Goal: Information Seeking & Learning: Check status

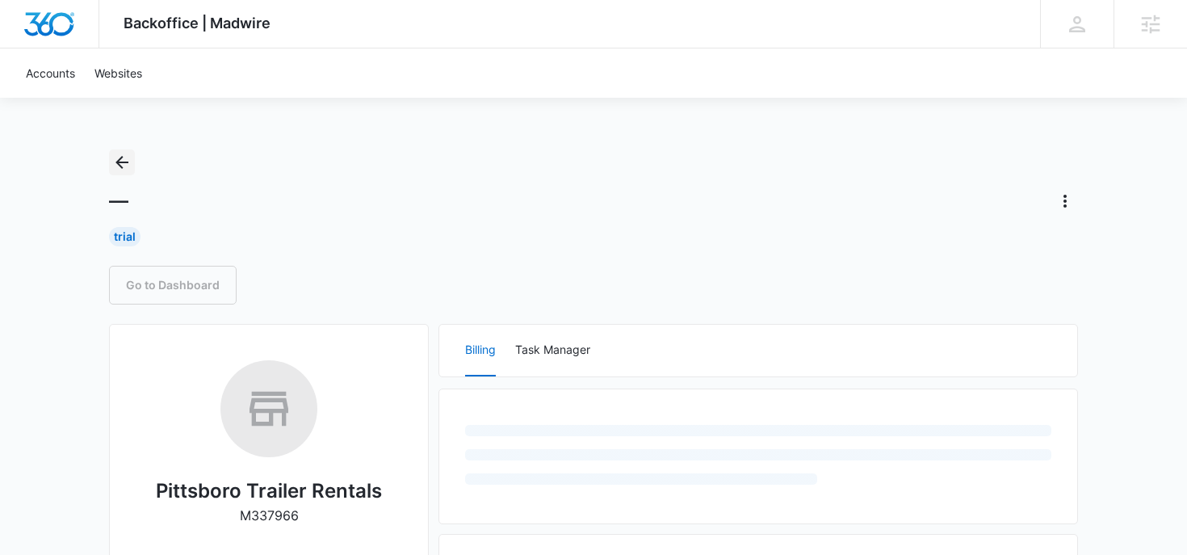
click at [128, 170] on icon "Back" at bounding box center [121, 162] width 19 height 19
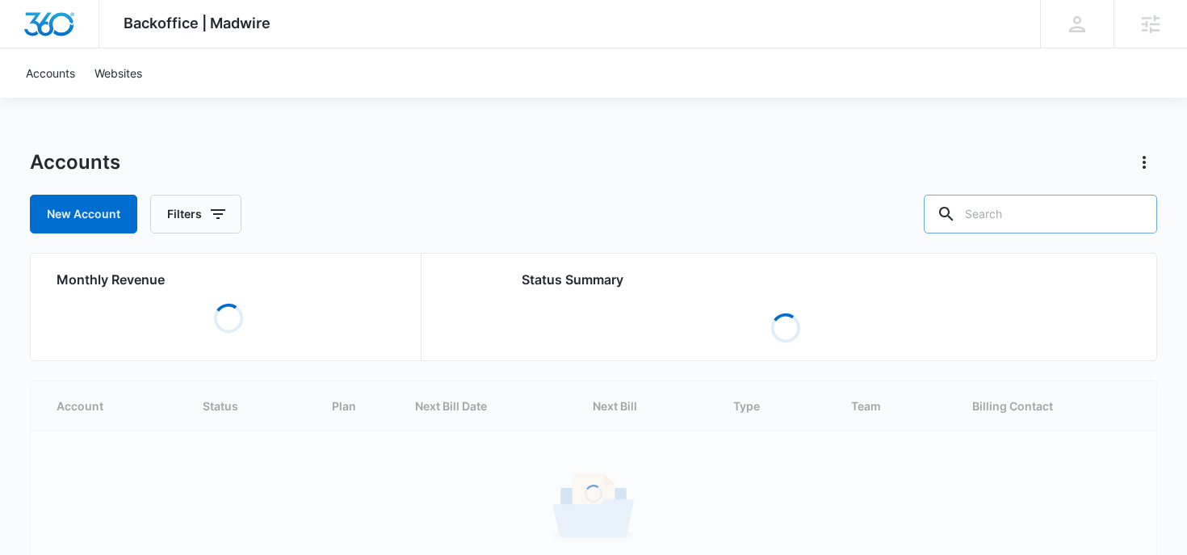
click at [1059, 224] on input "text" at bounding box center [1040, 214] width 233 height 39
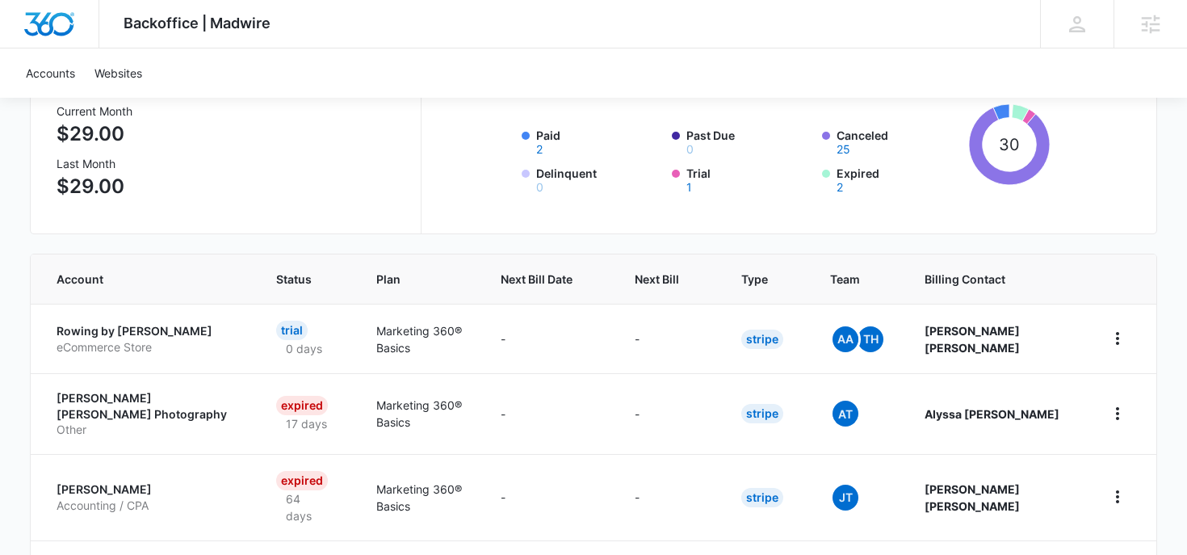
scroll to position [203, 0]
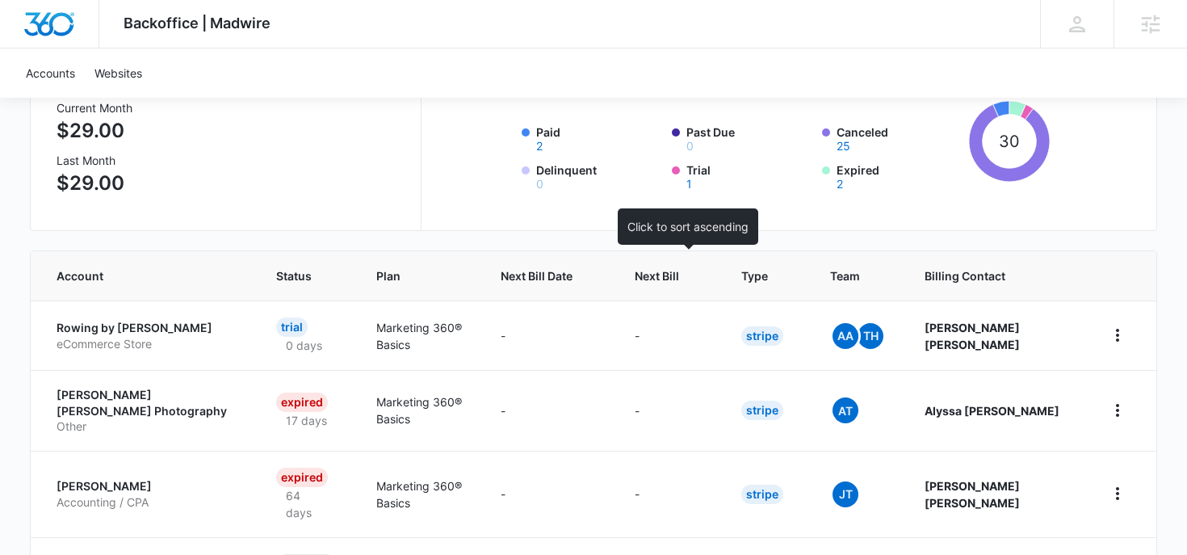
click at [663, 261] on th "Next Bill" at bounding box center [668, 275] width 107 height 49
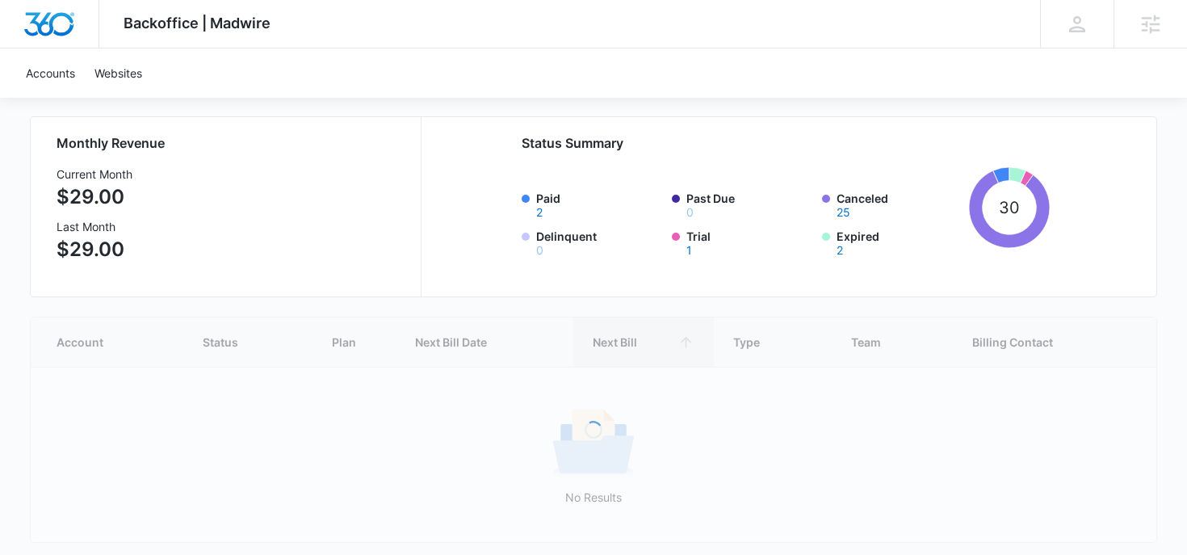
scroll to position [198, 0]
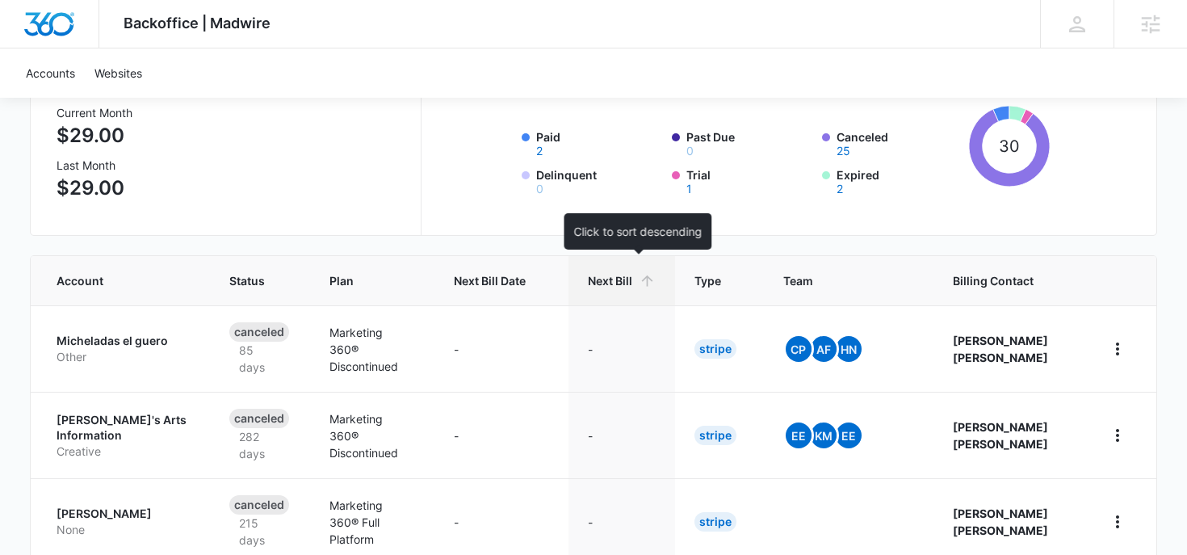
click at [632, 275] on span "Next Bill" at bounding box center [610, 280] width 44 height 17
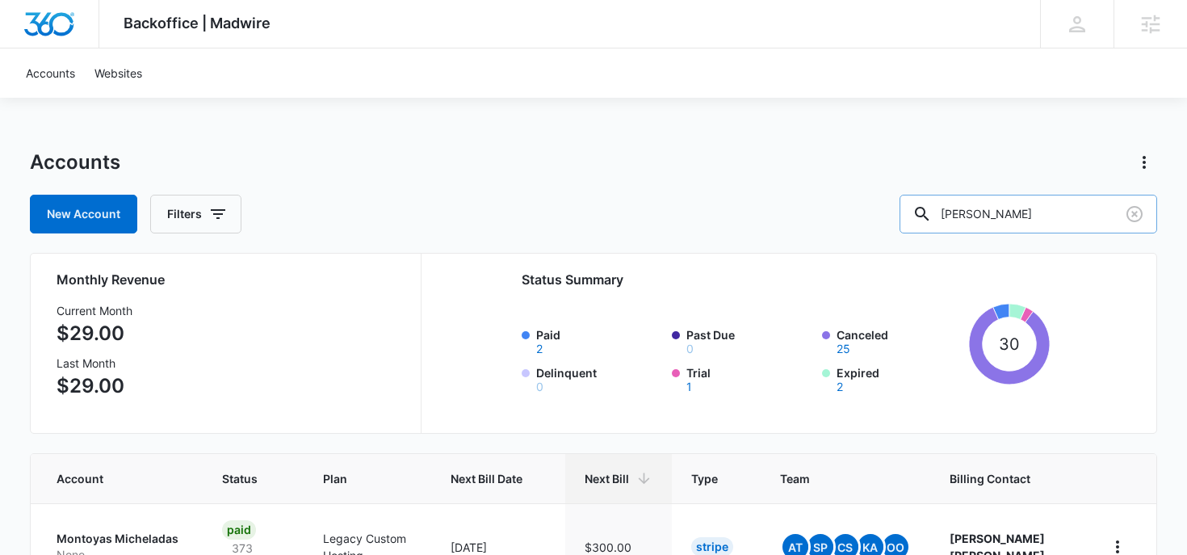
click at [1020, 211] on input "[PERSON_NAME]" at bounding box center [1029, 214] width 258 height 39
type input "landscap"
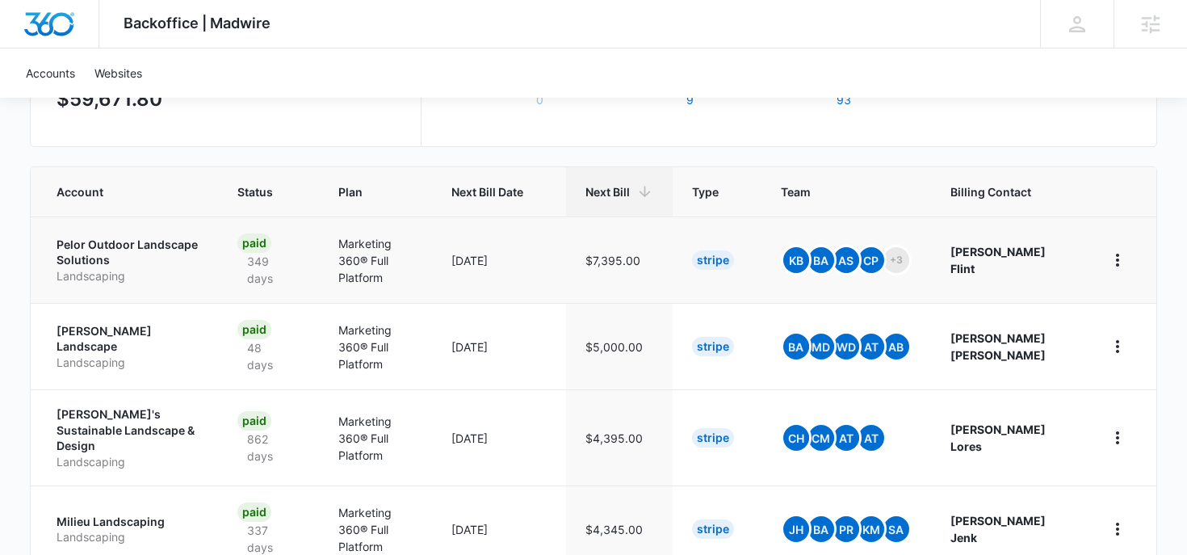
scroll to position [295, 0]
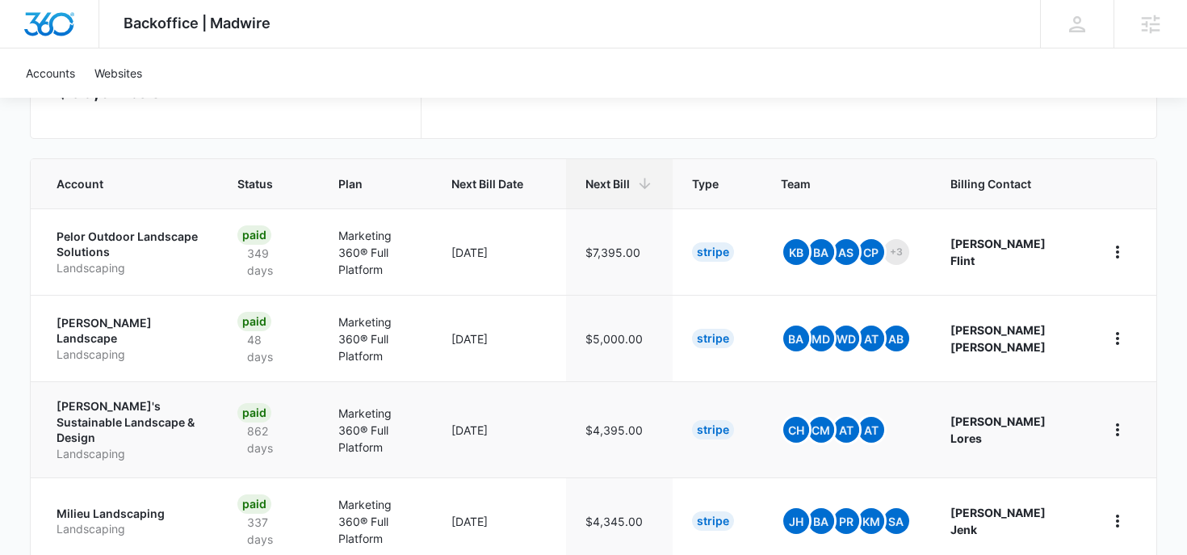
click at [158, 405] on p "[PERSON_NAME]'s Sustainable Landscape & Design" at bounding box center [128, 422] width 142 height 48
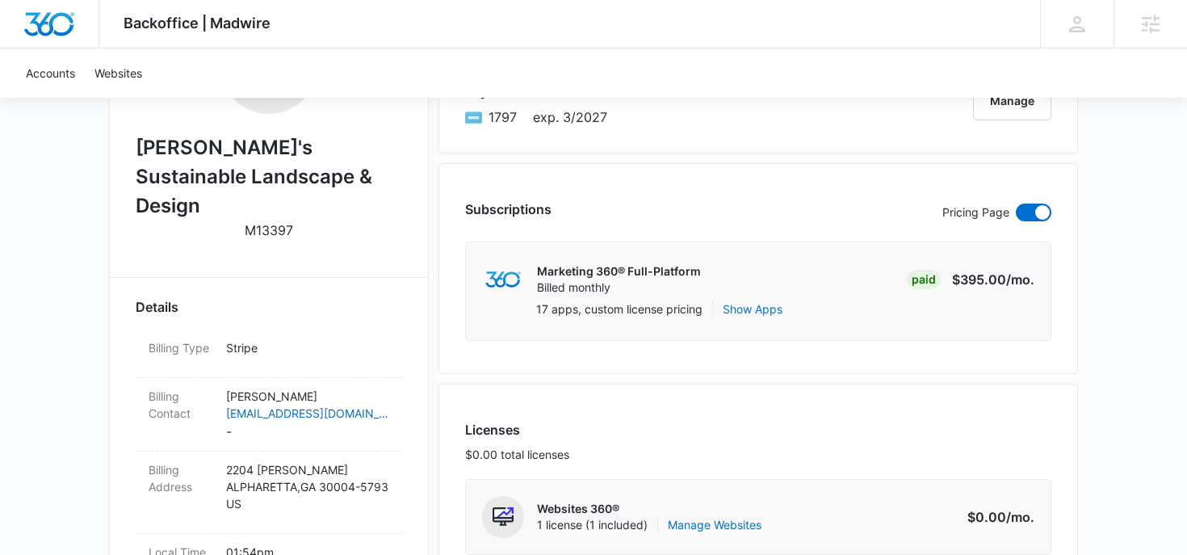
scroll to position [136, 0]
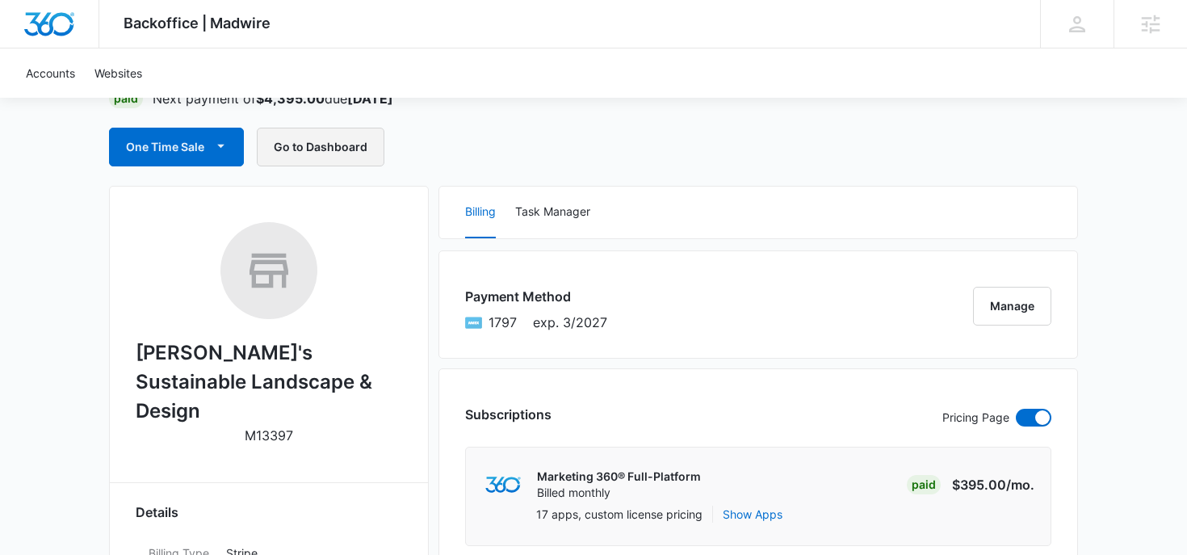
click at [318, 147] on button "Go to Dashboard" at bounding box center [321, 147] width 128 height 39
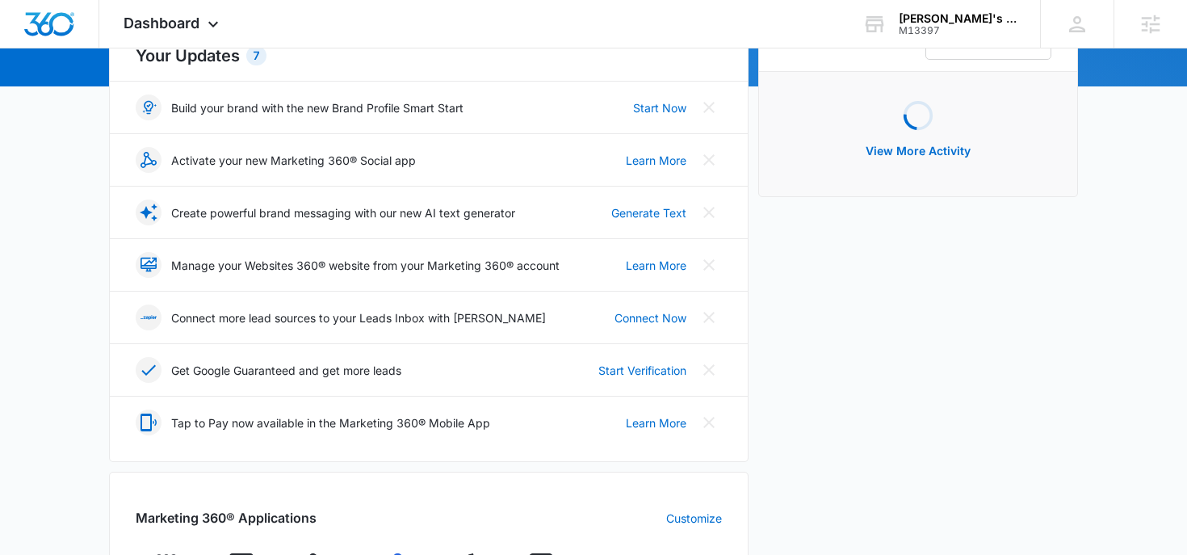
scroll to position [424, 0]
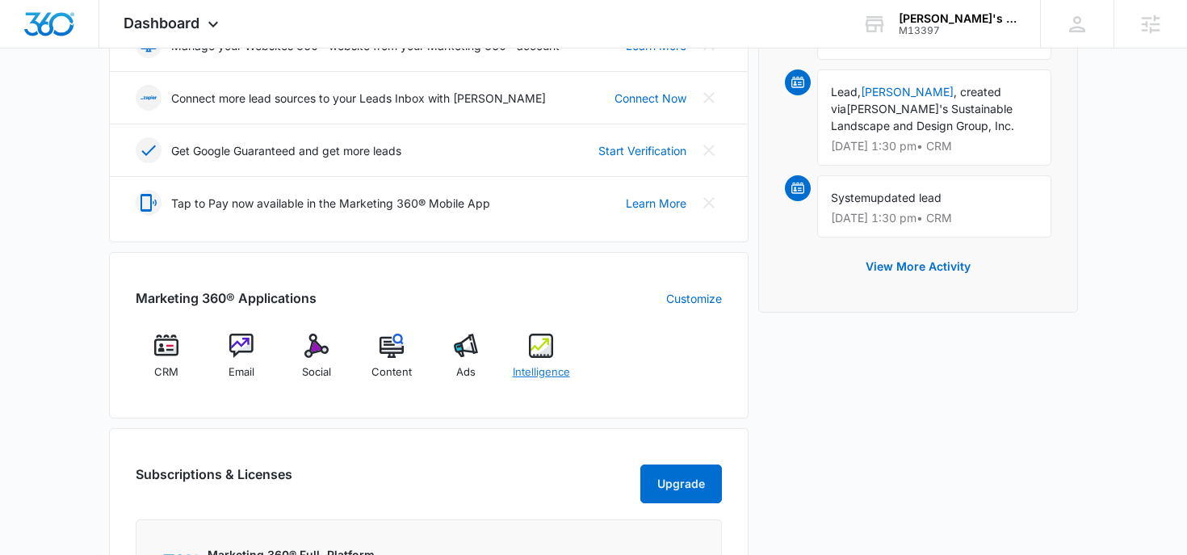
click at [560, 359] on div "Intelligence" at bounding box center [541, 363] width 62 height 58
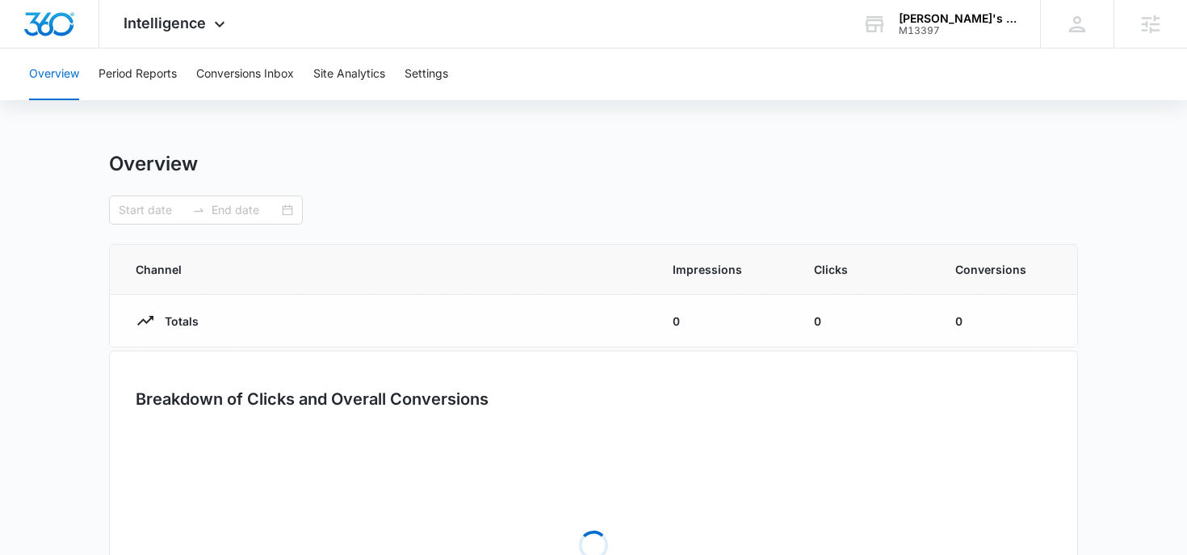
type input "[DATE]"
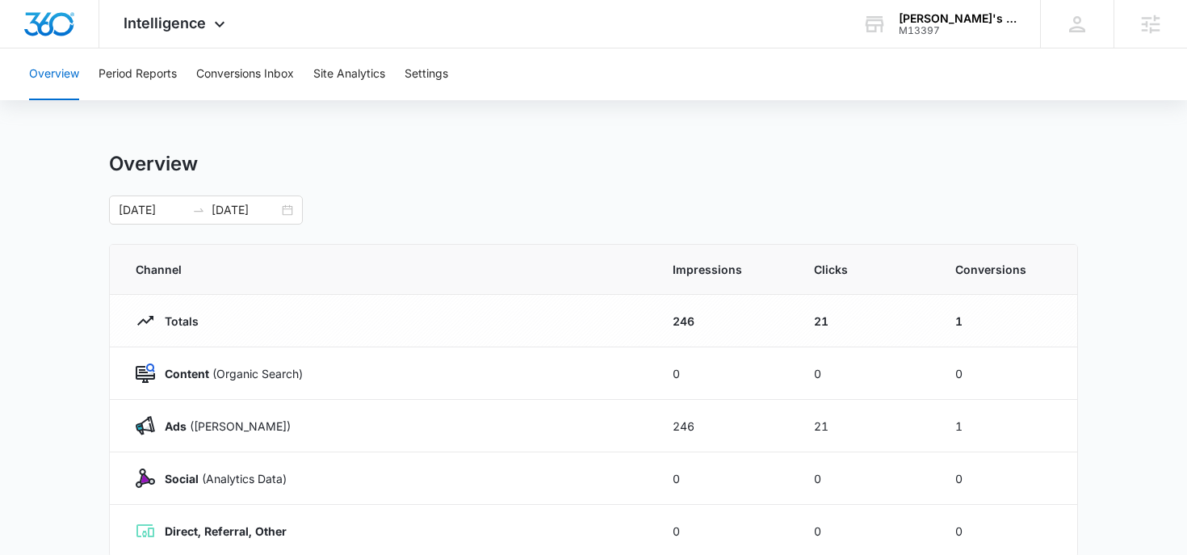
scroll to position [59, 0]
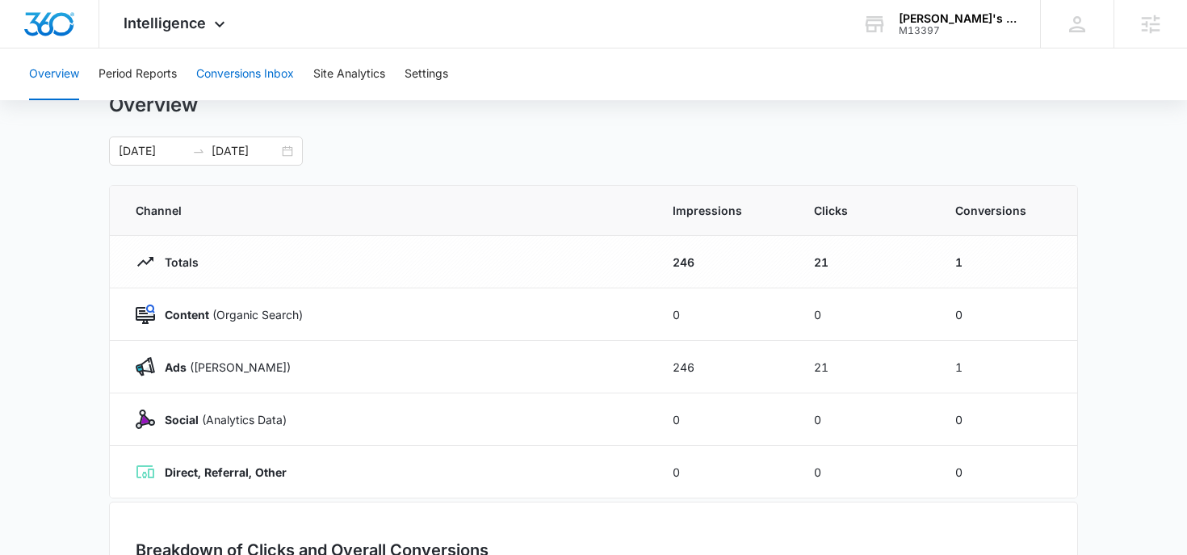
click at [220, 88] on button "Conversions Inbox" at bounding box center [245, 74] width 98 height 52
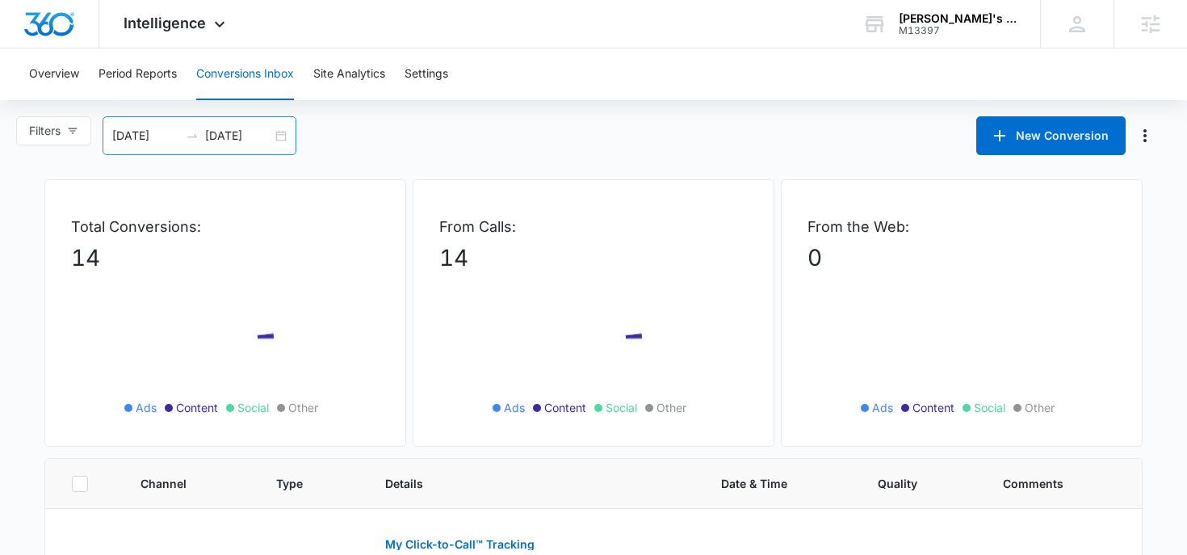
click at [182, 133] on div at bounding box center [192, 135] width 26 height 13
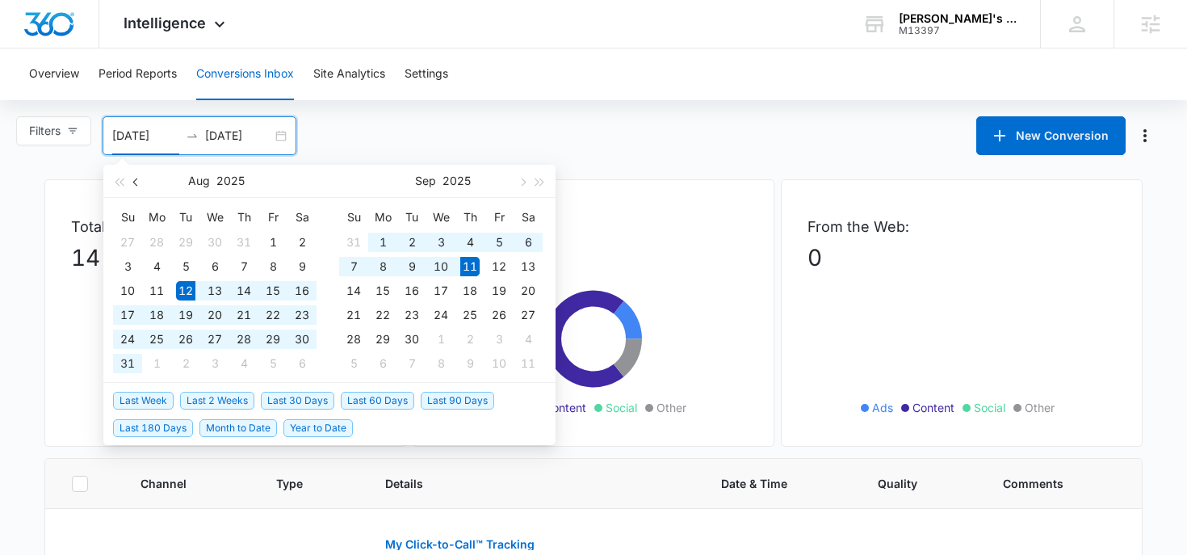
click at [136, 183] on span "button" at bounding box center [137, 182] width 8 height 8
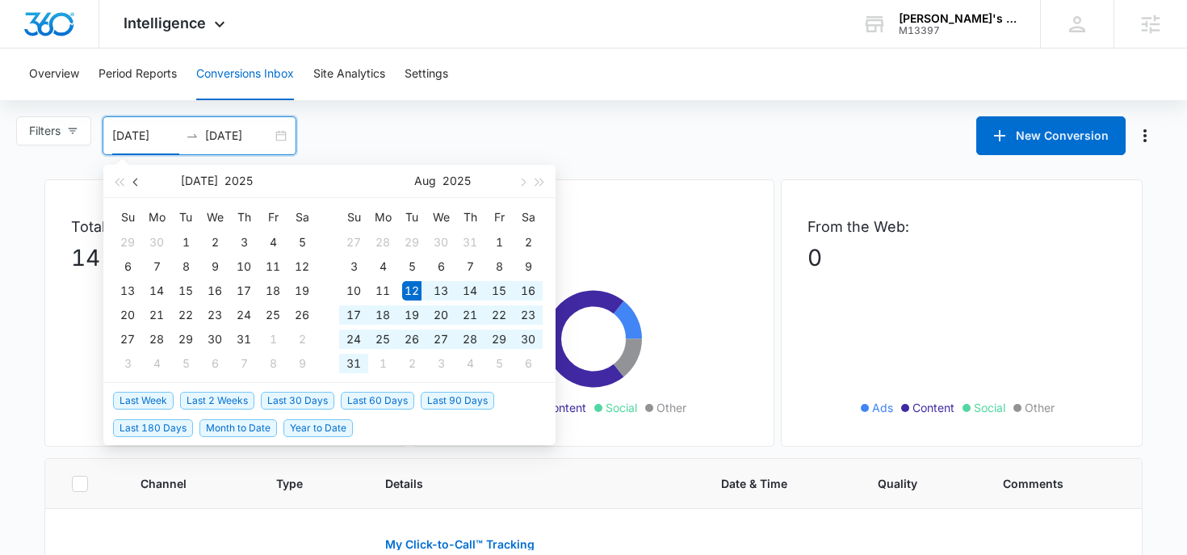
click at [136, 183] on span "button" at bounding box center [137, 182] width 8 height 8
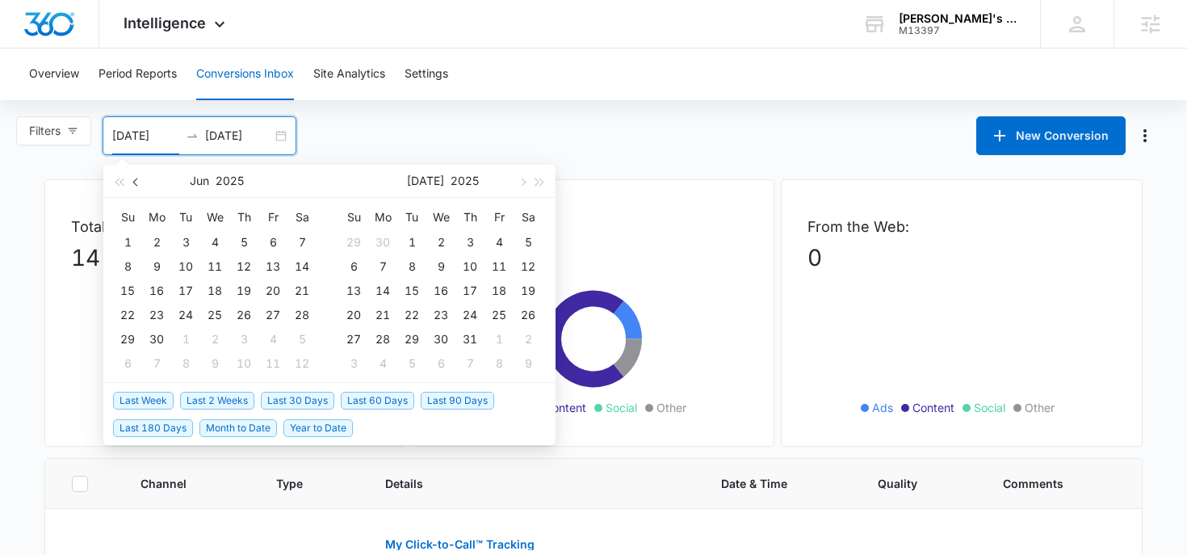
click at [136, 183] on span "button" at bounding box center [137, 182] width 8 height 8
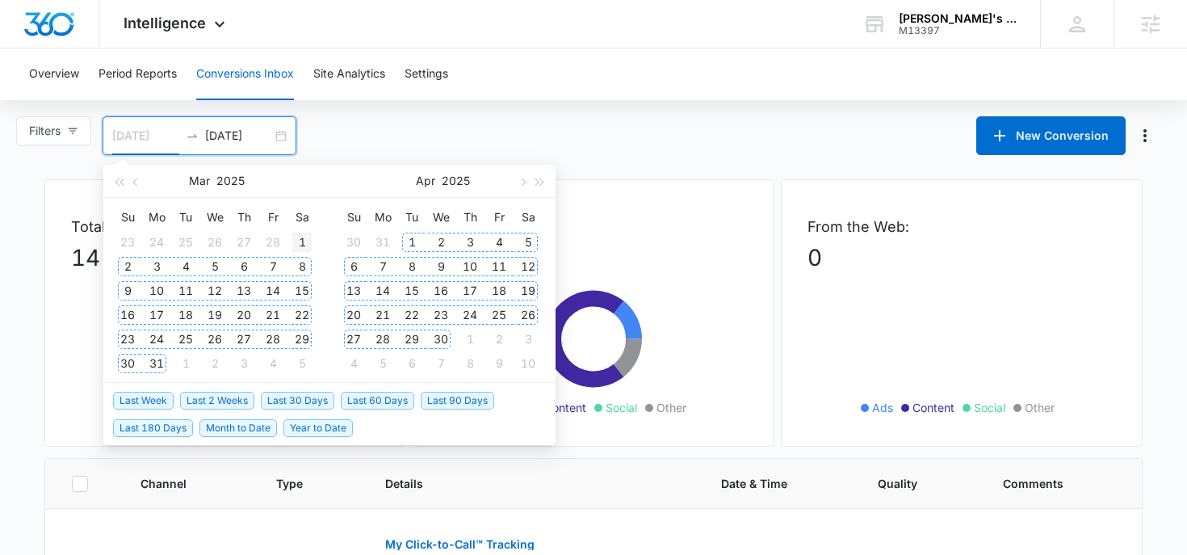
type input "03/01/2025"
click at [303, 240] on div "1" at bounding box center [301, 242] width 19 height 19
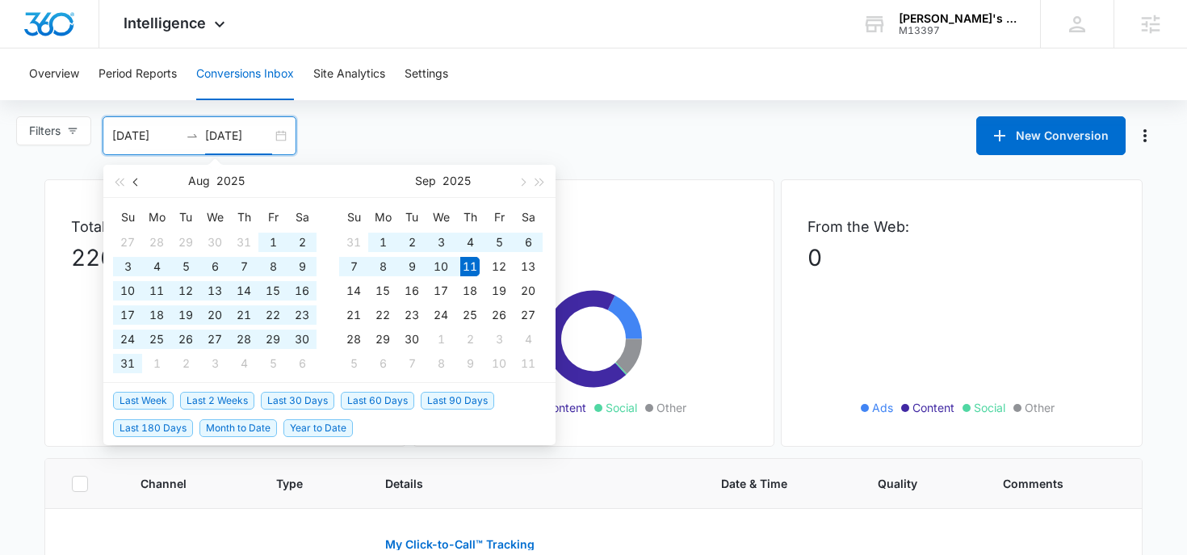
click at [141, 178] on button "button" at bounding box center [137, 181] width 18 height 32
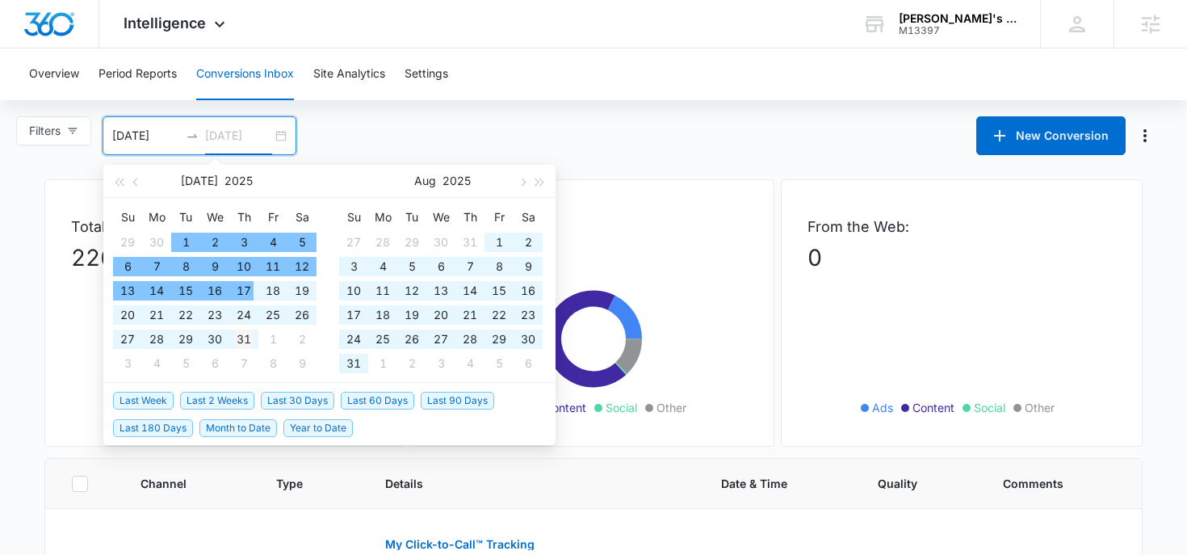
type input "07/31/2025"
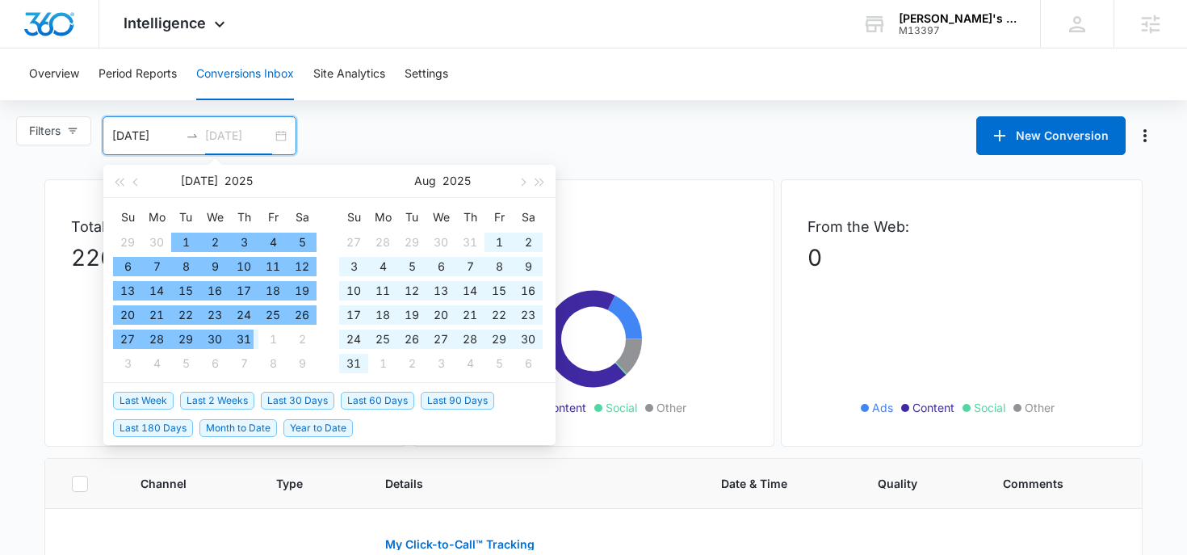
click at [250, 336] on div "31" at bounding box center [243, 339] width 19 height 19
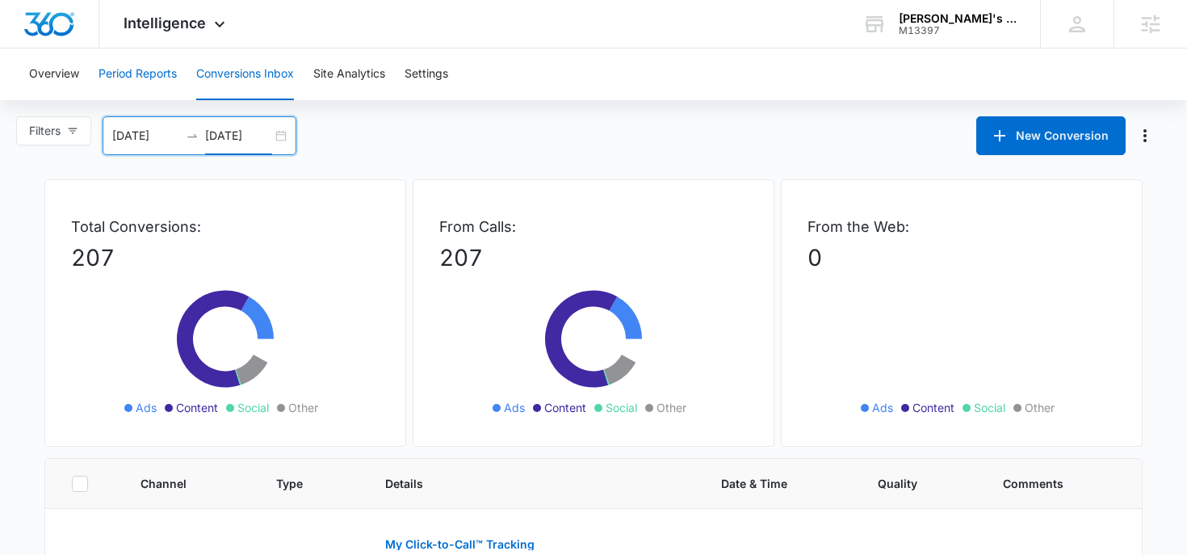
click at [150, 76] on button "Period Reports" at bounding box center [138, 74] width 78 height 52
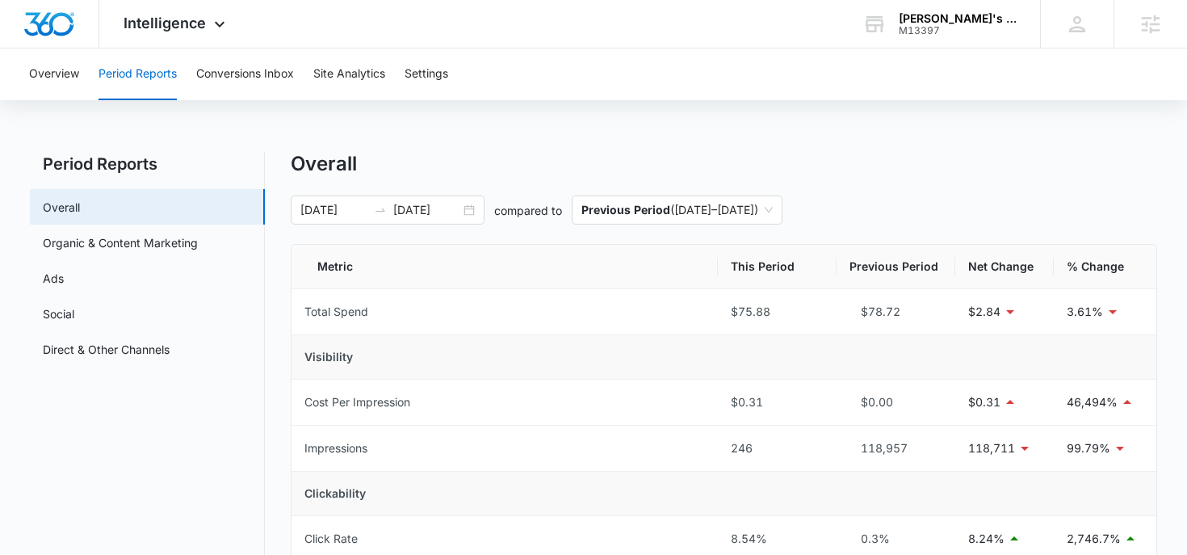
scroll to position [11, 0]
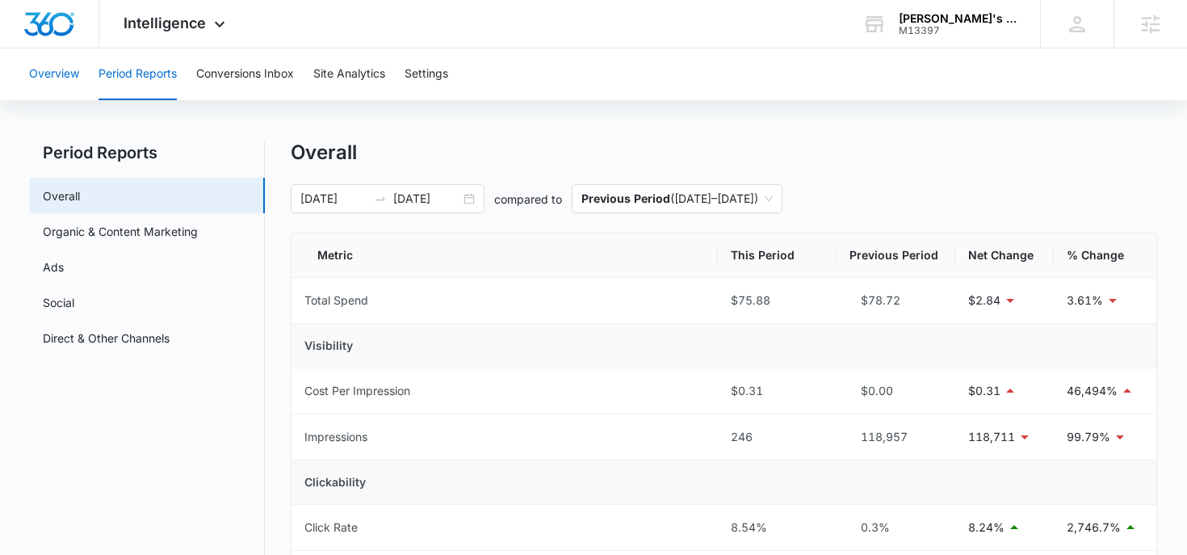
click at [73, 79] on button "Overview" at bounding box center [54, 74] width 50 height 52
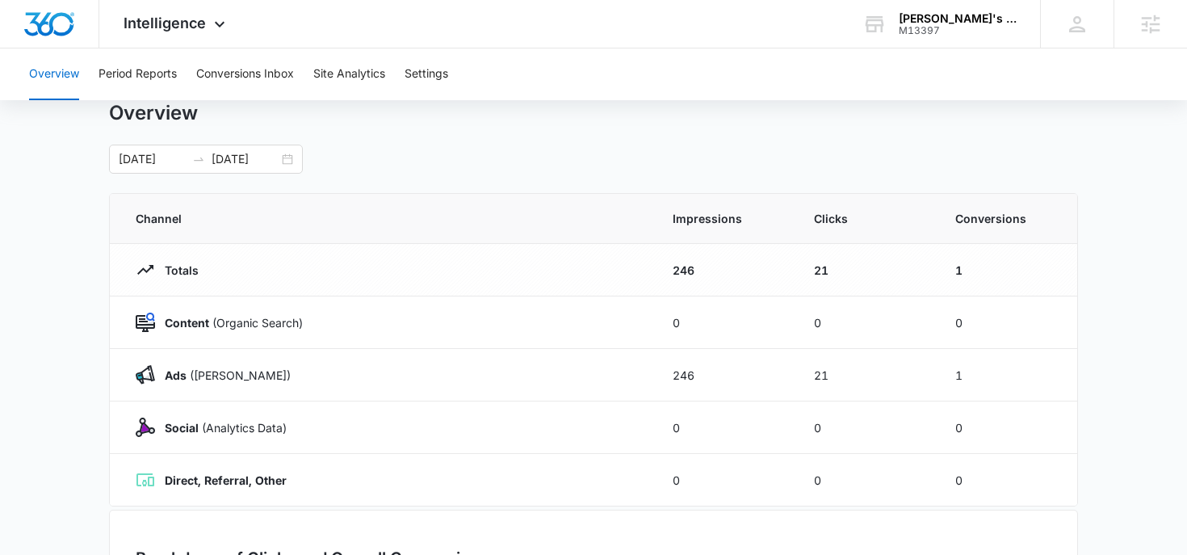
scroll to position [54, 0]
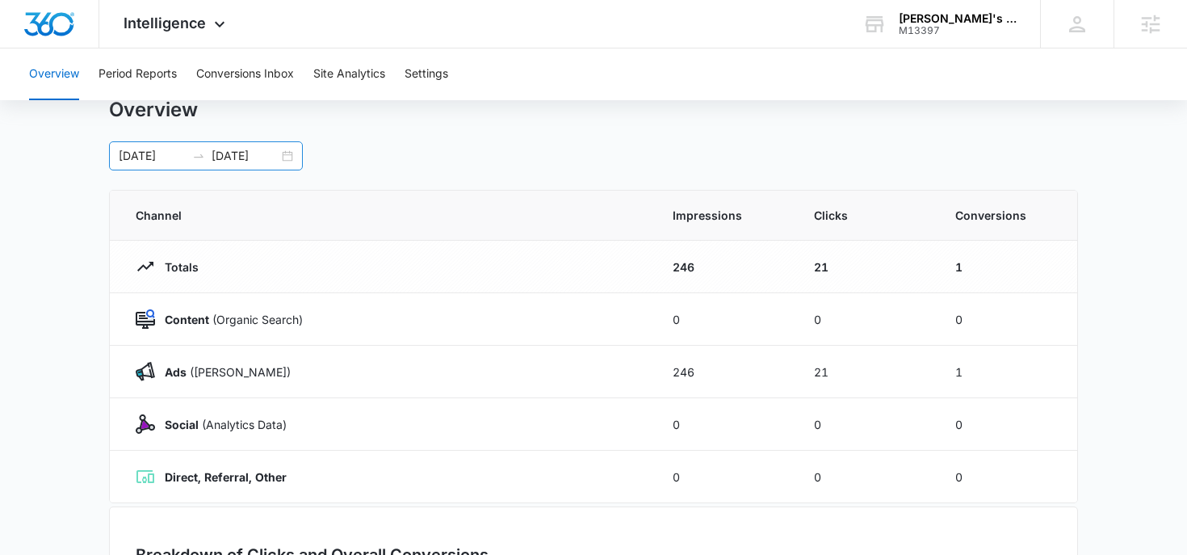
click at [148, 163] on input "08/11/2025" at bounding box center [152, 156] width 67 height 18
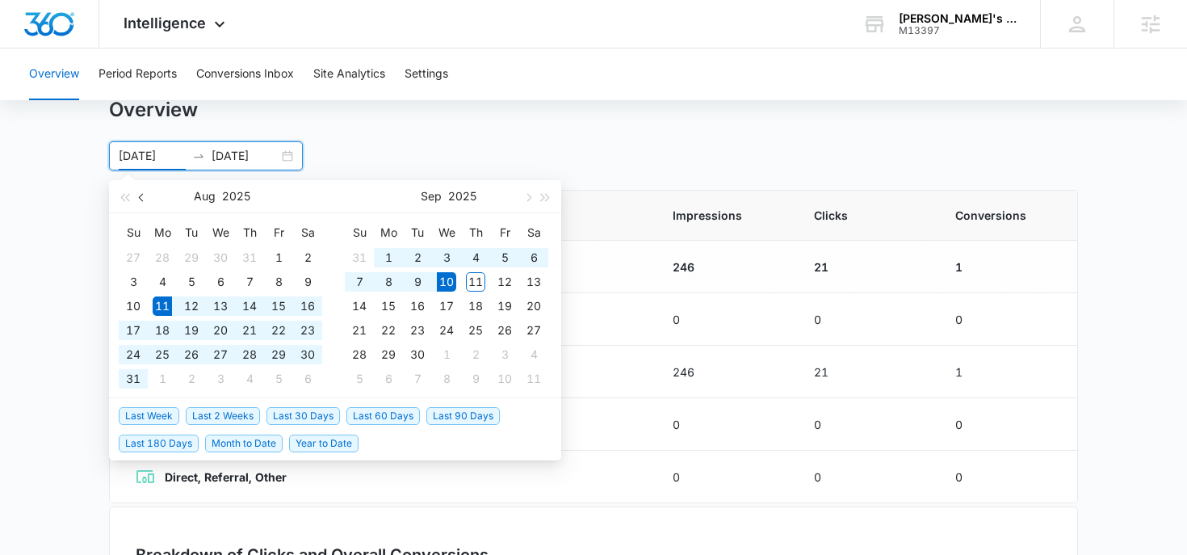
click at [145, 202] on button "button" at bounding box center [142, 196] width 18 height 32
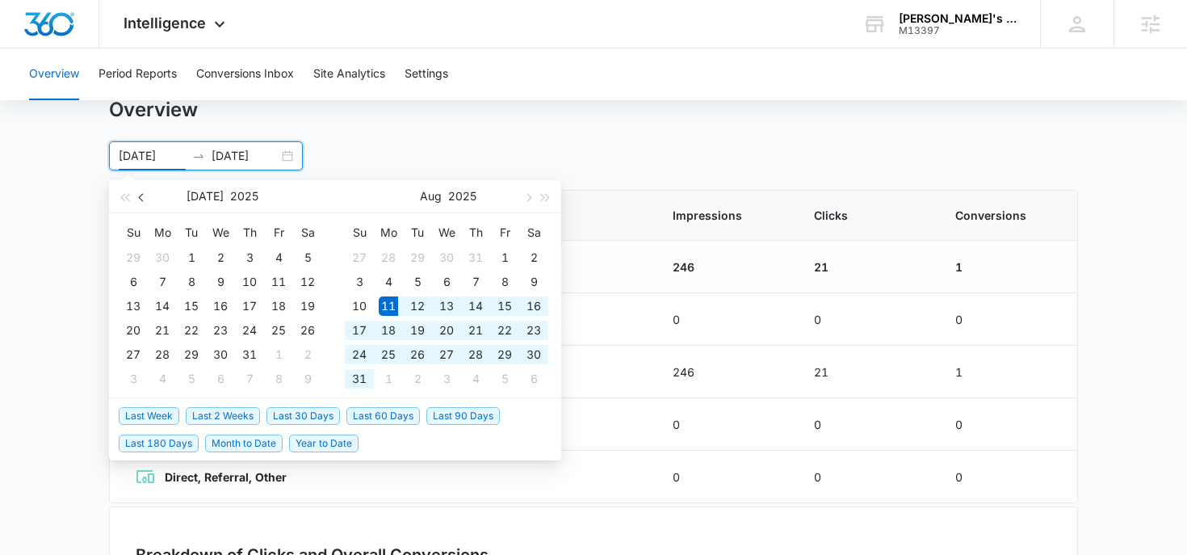
click at [145, 202] on button "button" at bounding box center [142, 196] width 18 height 32
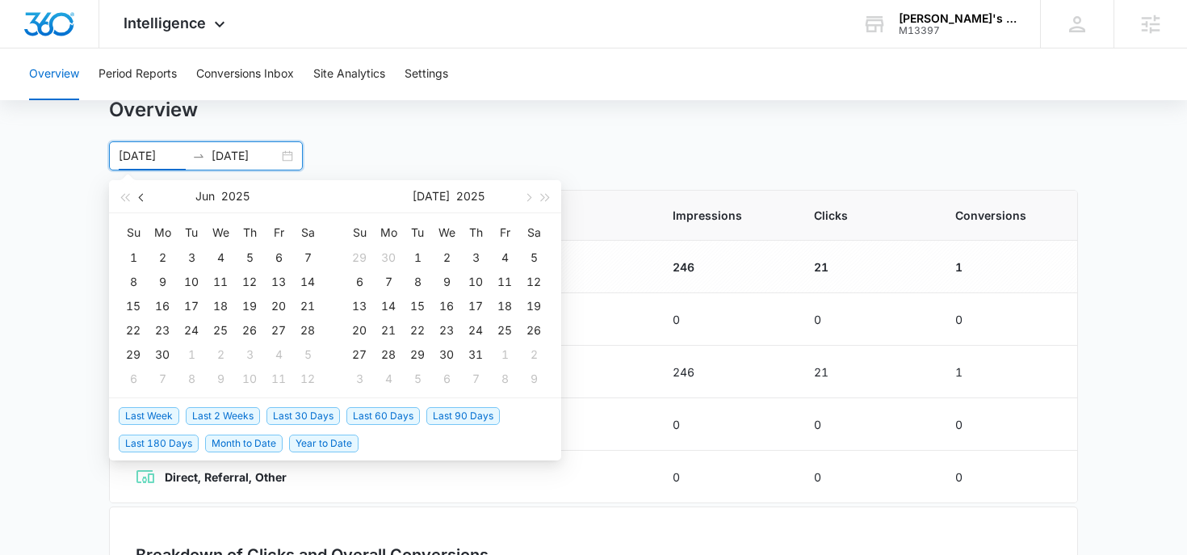
click at [145, 202] on button "button" at bounding box center [142, 196] width 18 height 32
click at [144, 204] on button "button" at bounding box center [142, 196] width 18 height 32
type input "03/01/2025"
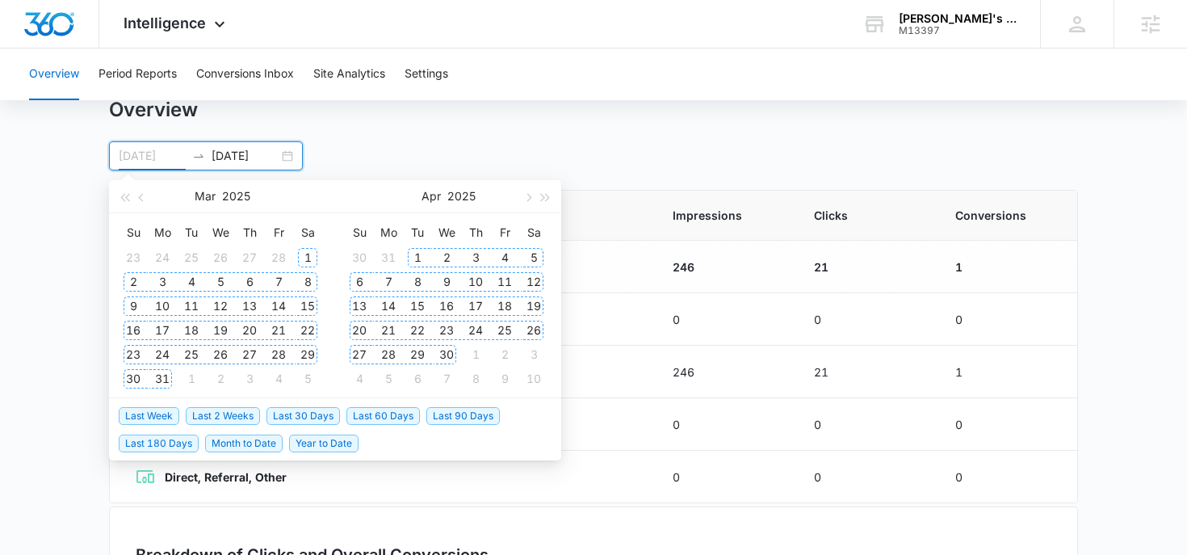
click at [310, 258] on div "1" at bounding box center [307, 257] width 19 height 19
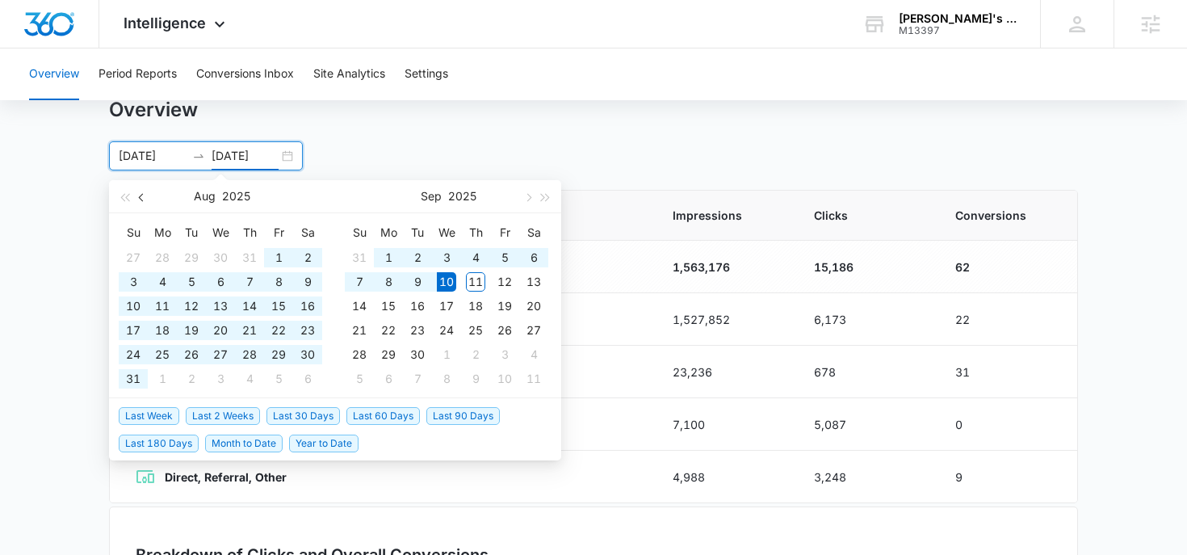
click at [143, 197] on span "button" at bounding box center [143, 197] width 8 height 8
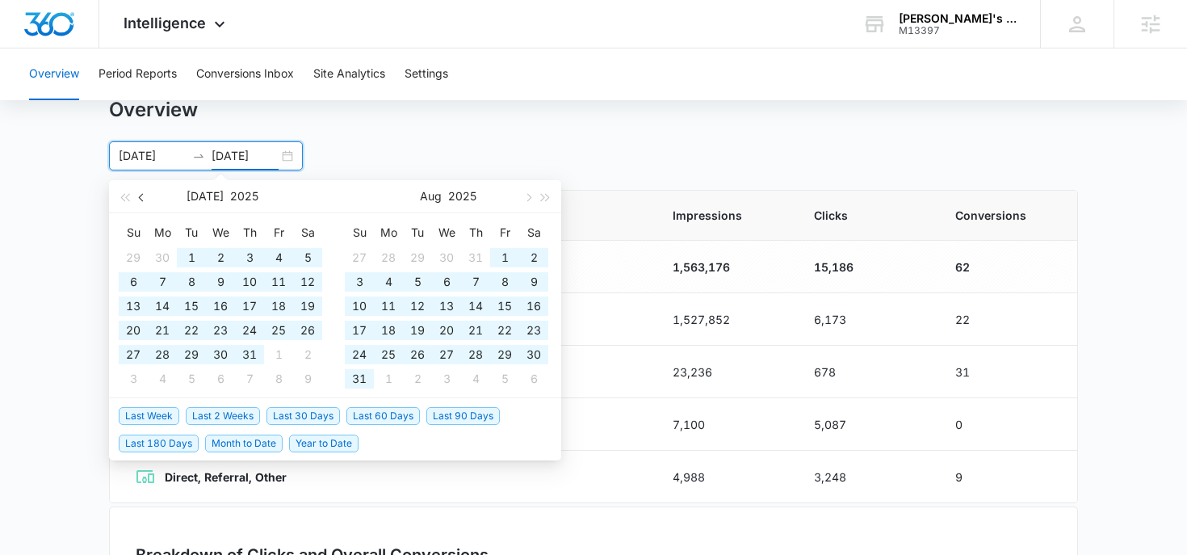
click at [143, 197] on span "button" at bounding box center [143, 197] width 8 height 8
click at [528, 196] on span "button" at bounding box center [527, 197] width 8 height 8
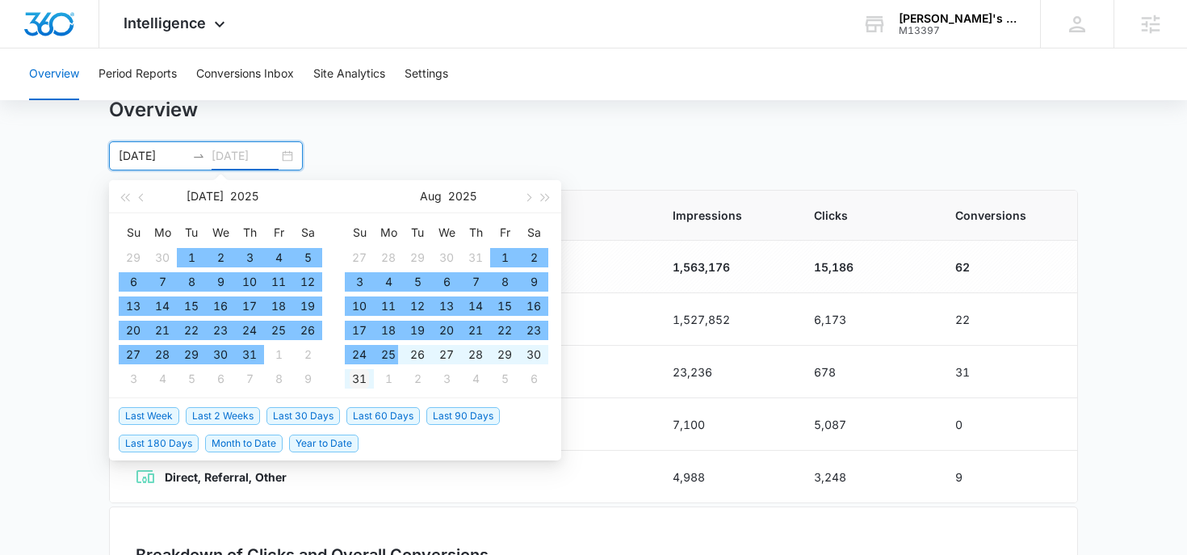
type input "08/31/2025"
click at [365, 370] on div "31" at bounding box center [359, 378] width 19 height 19
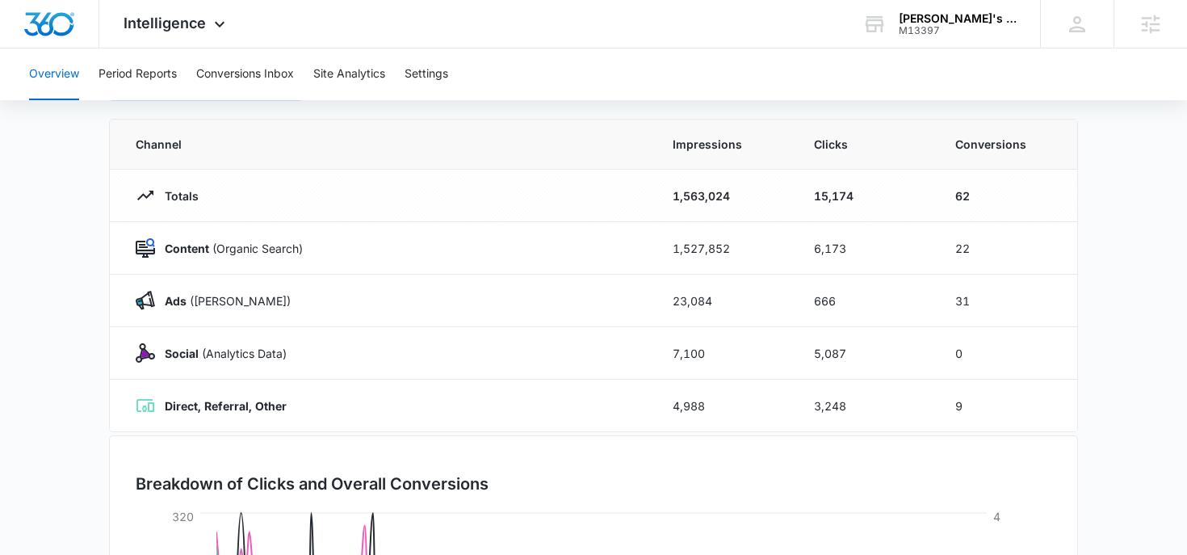
scroll to position [124, 0]
